Goal: Task Accomplishment & Management: Use online tool/utility

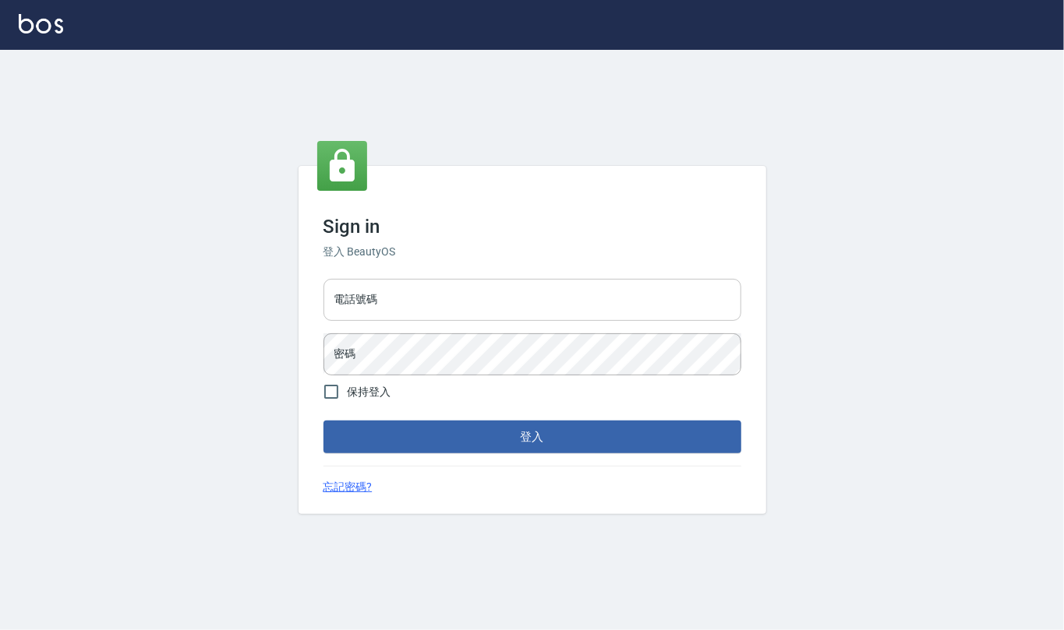
click at [494, 313] on input "電話號碼" at bounding box center [532, 300] width 418 height 42
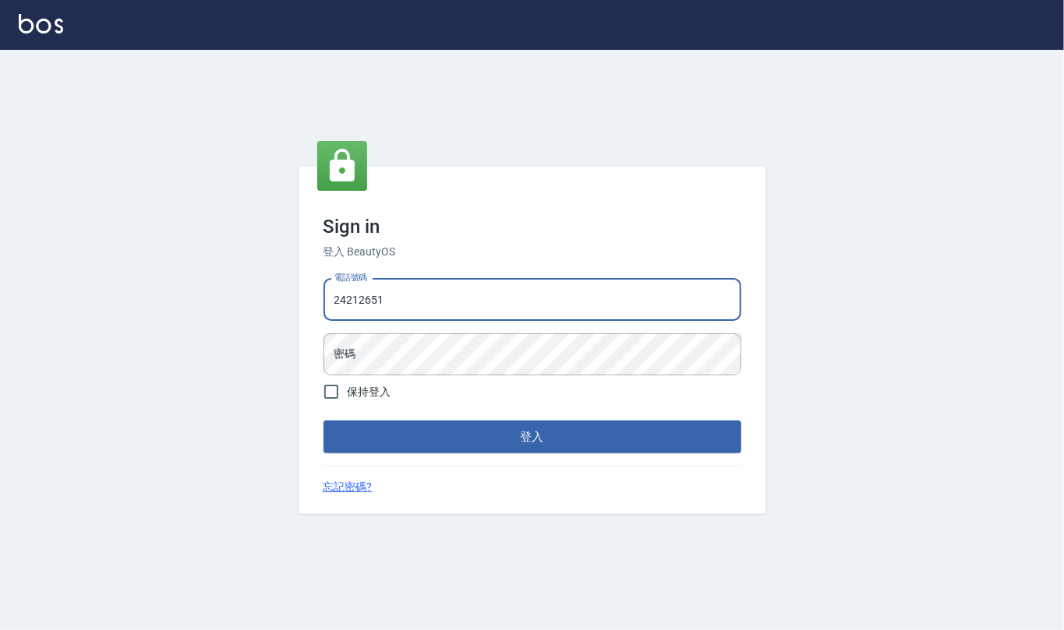
type input "24212651"
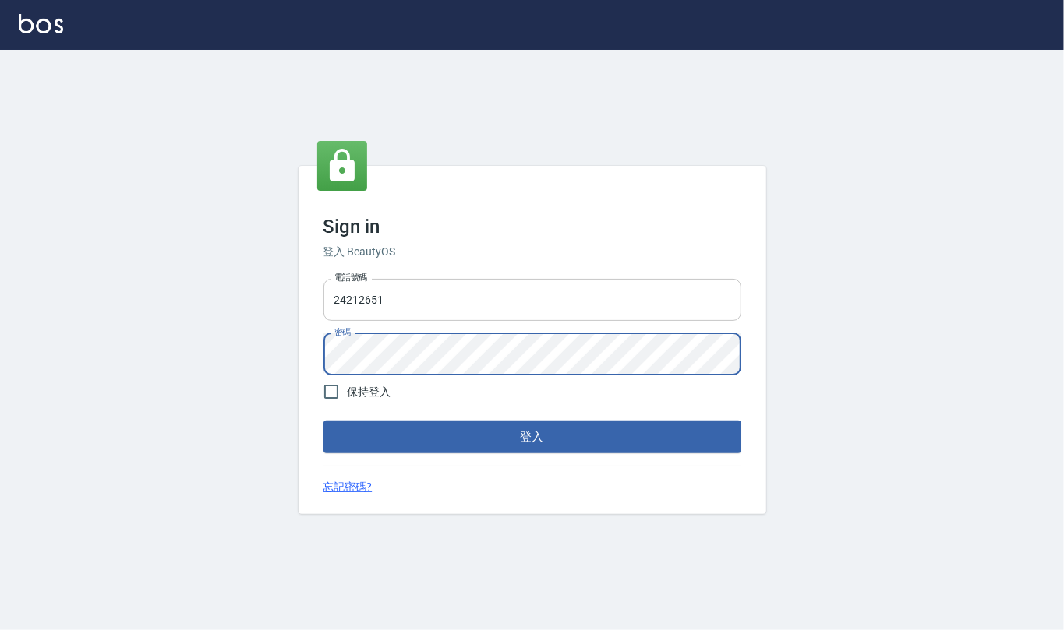
click at [323, 421] on button "登入" at bounding box center [532, 437] width 418 height 33
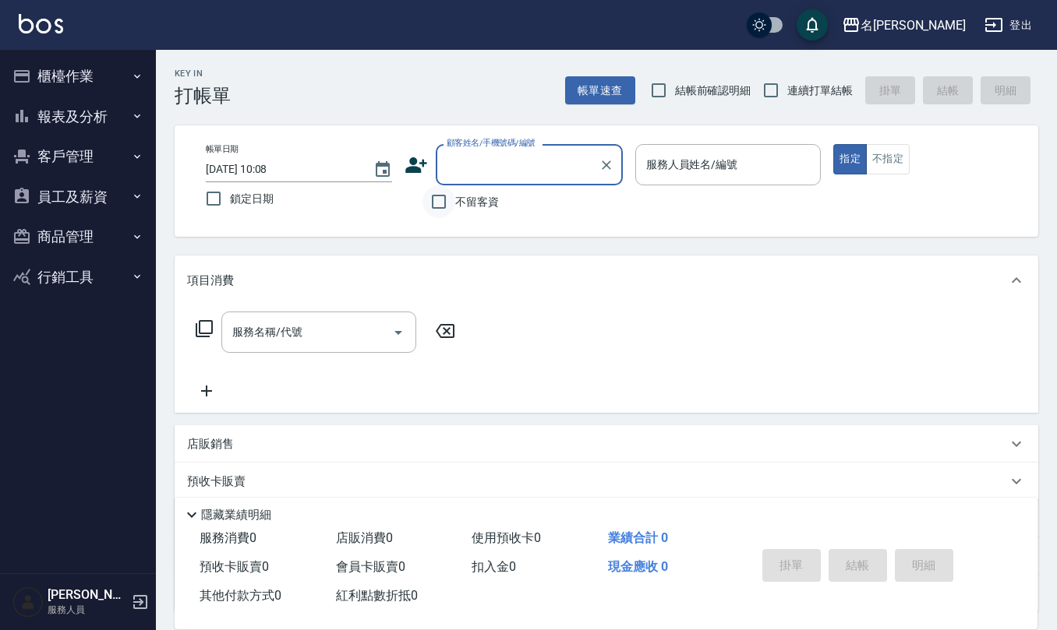
click at [437, 203] on input "不留客資" at bounding box center [438, 201] width 33 height 33
checkbox input "true"
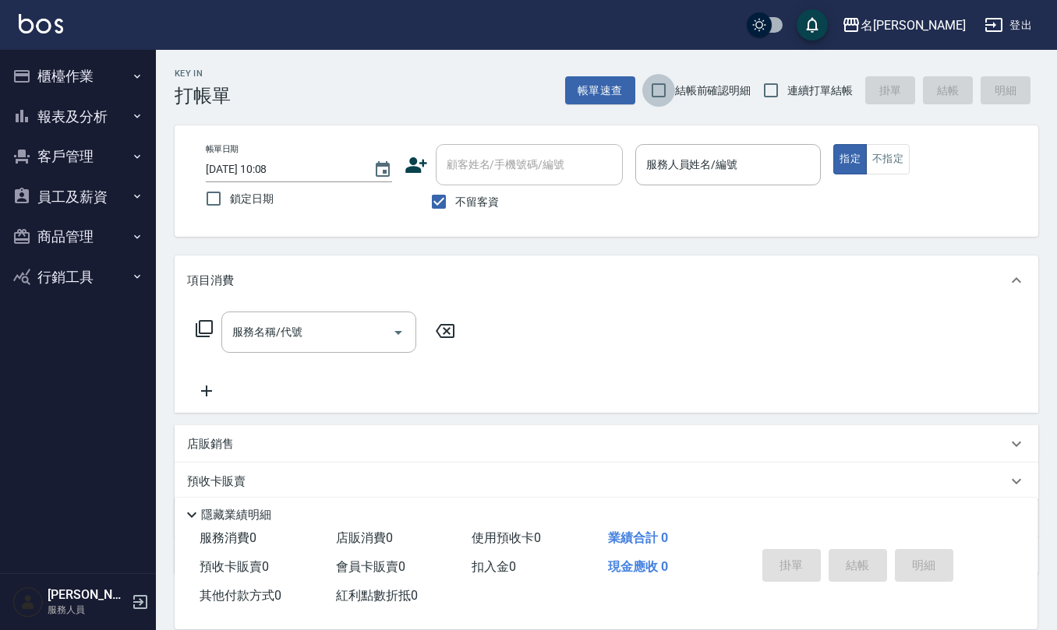
click at [656, 86] on input "結帳前確認明細" at bounding box center [658, 90] width 33 height 33
checkbox input "true"
click at [777, 97] on input "連續打單結帳" at bounding box center [770, 90] width 33 height 33
checkbox input "true"
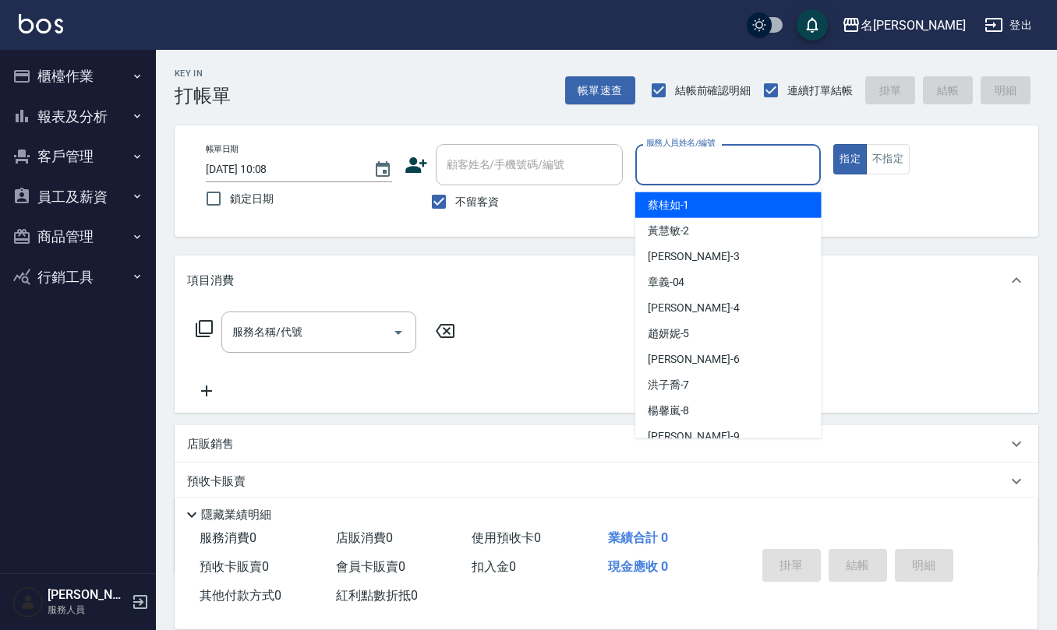
click at [705, 161] on input "服務人員姓名/編號" at bounding box center [728, 164] width 172 height 27
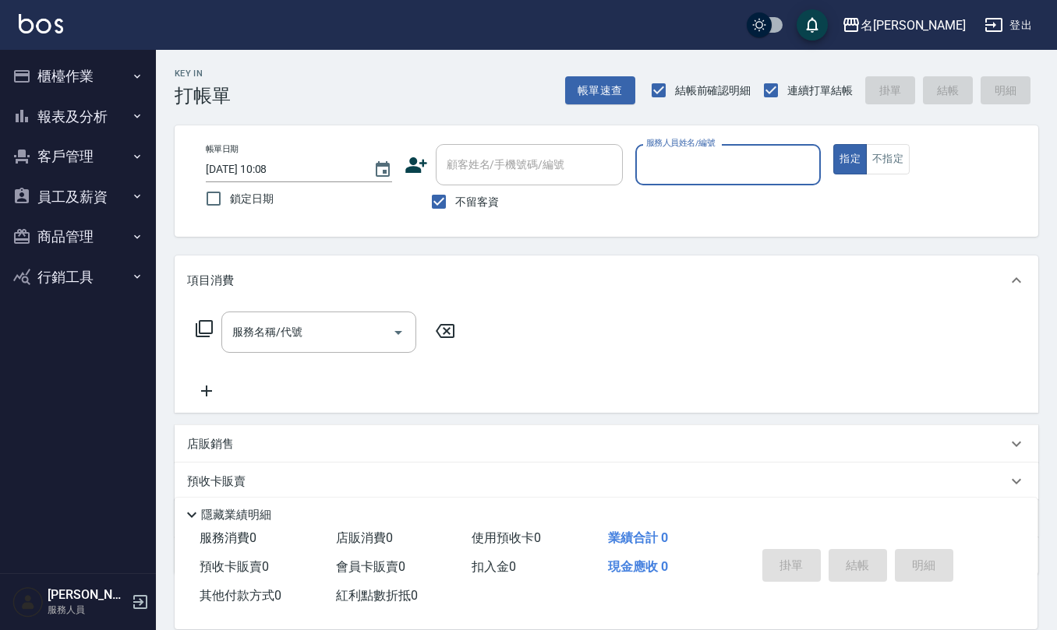
click at [705, 161] on input "服務人員姓名/編號" at bounding box center [728, 164] width 172 height 27
